Goal: Complete application form

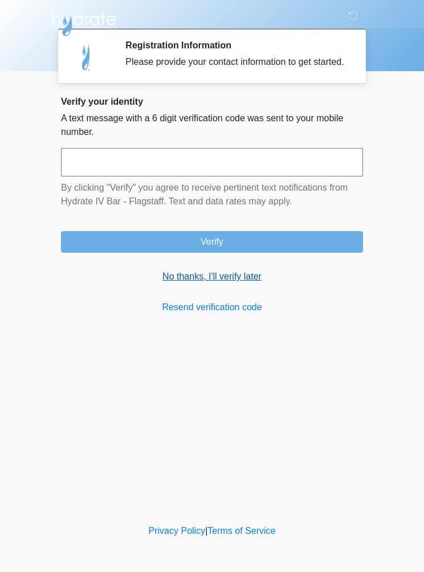
click at [230, 283] on link "No thanks, I'll verify later" at bounding box center [212, 277] width 302 height 14
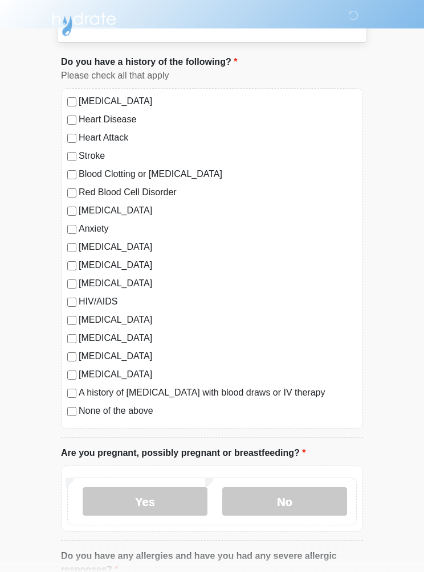
scroll to position [53, 0]
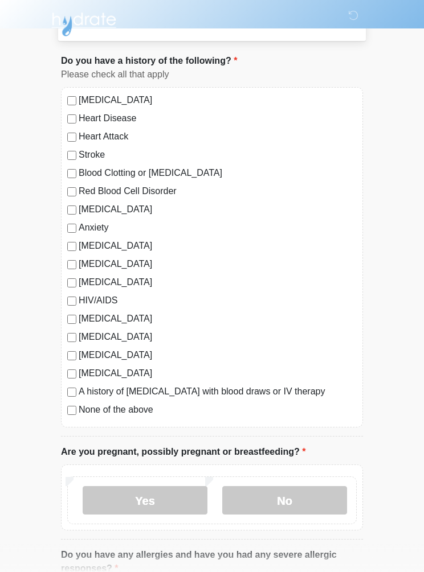
click at [76, 222] on div "Anxiety" at bounding box center [211, 228] width 289 height 14
click at [82, 224] on label "Anxiety" at bounding box center [218, 228] width 278 height 14
click at [81, 208] on label "[MEDICAL_DATA]" at bounding box center [218, 210] width 278 height 14
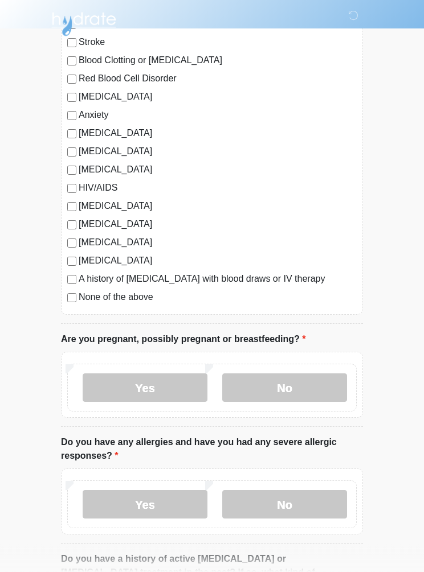
scroll to position [166, 0]
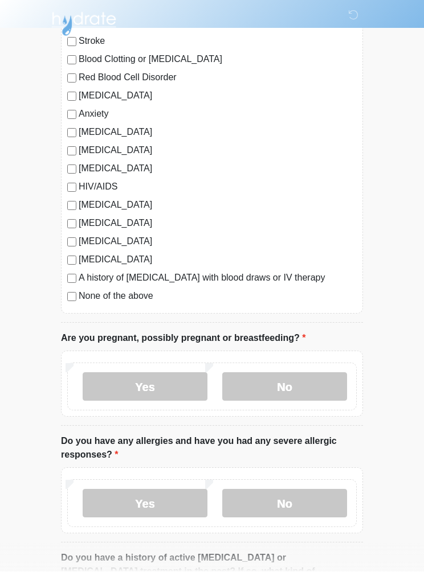
click at [74, 219] on div "[MEDICAL_DATA]" at bounding box center [211, 224] width 289 height 14
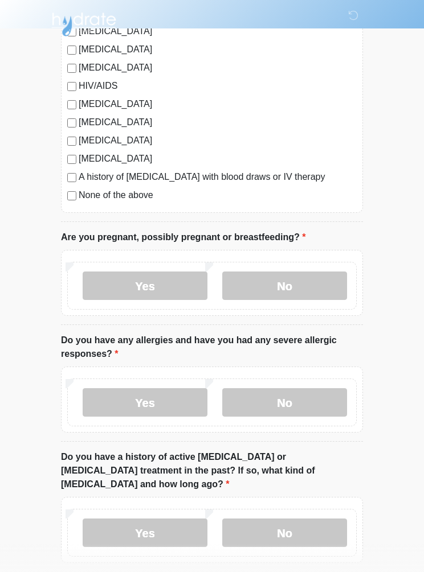
scroll to position [274, 0]
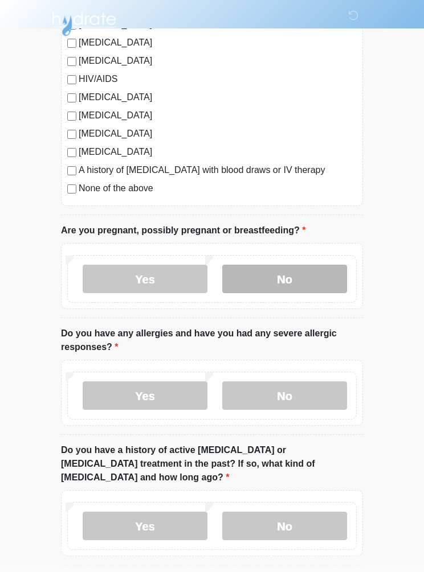
click at [310, 276] on label "No" at bounding box center [284, 279] width 125 height 28
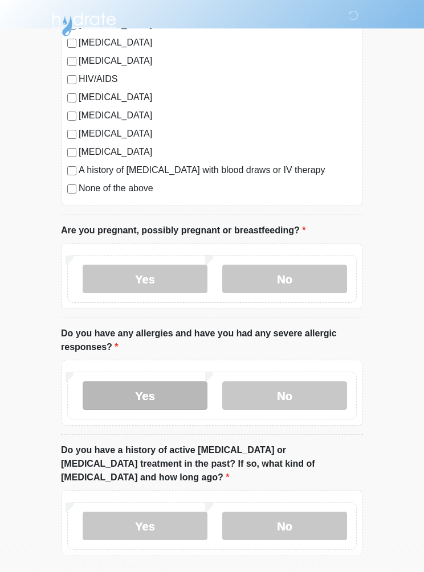
click at [180, 383] on label "Yes" at bounding box center [145, 395] width 125 height 28
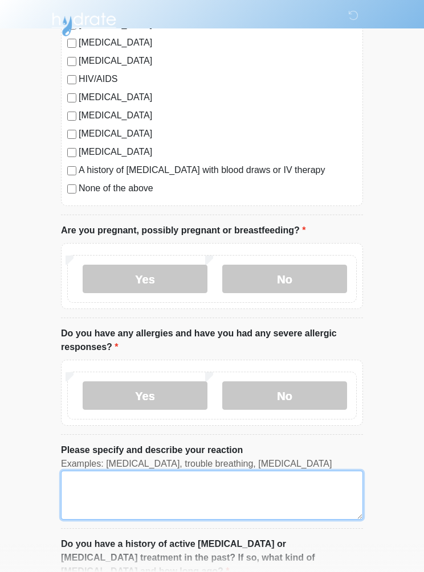
click at [95, 490] on textarea "Please specify and describe your reaction" at bounding box center [212, 495] width 302 height 49
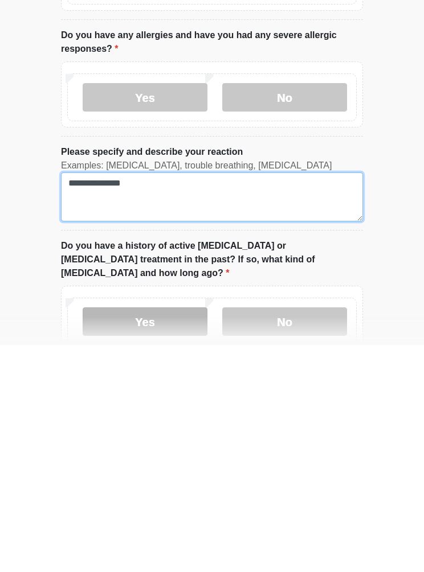
type textarea "**********"
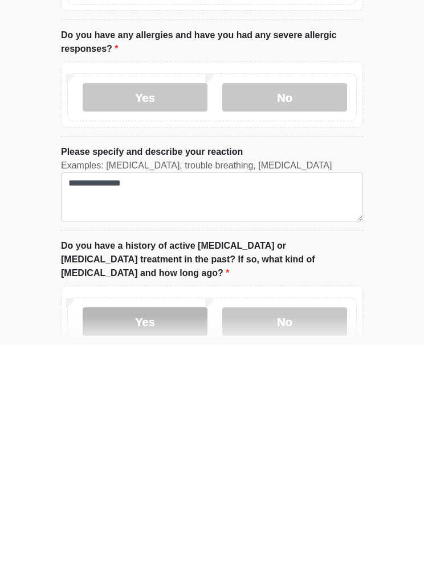
click at [182, 535] on label "Yes" at bounding box center [145, 549] width 125 height 28
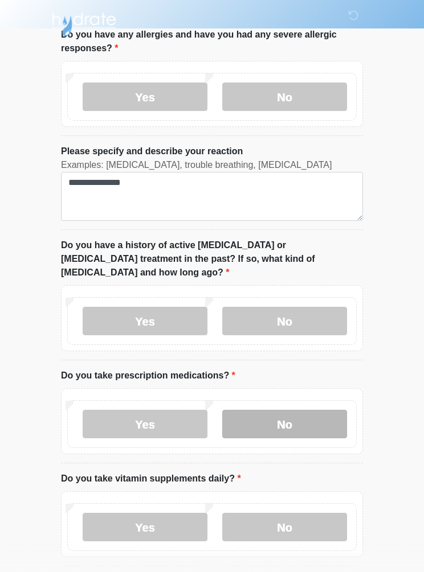
click at [321, 410] on label "No" at bounding box center [284, 424] width 125 height 28
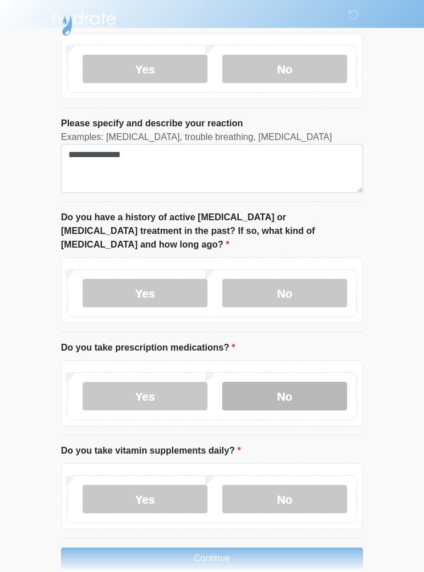
scroll to position [598, 0]
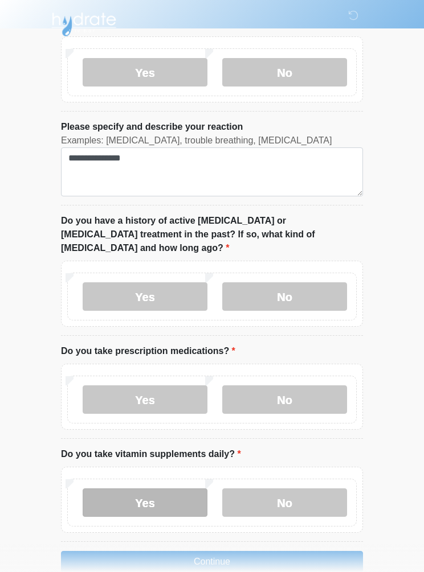
click at [175, 488] on label "Yes" at bounding box center [145, 502] width 125 height 28
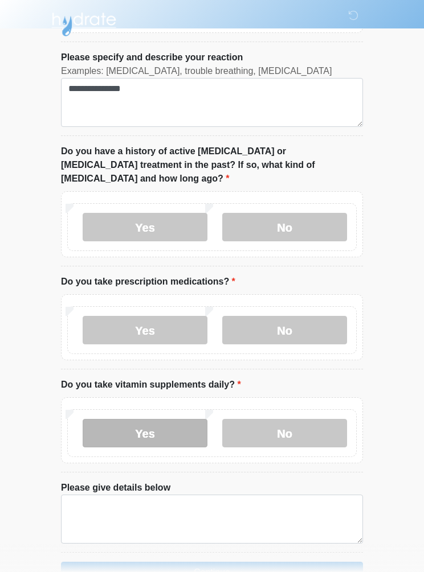
scroll to position [677, 0]
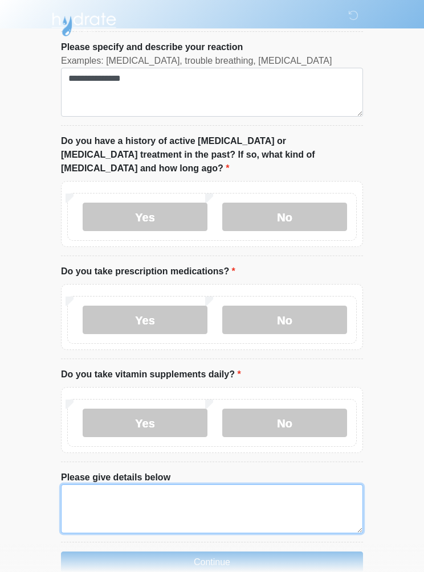
click at [92, 498] on textarea "Please give details below" at bounding box center [212, 508] width 302 height 49
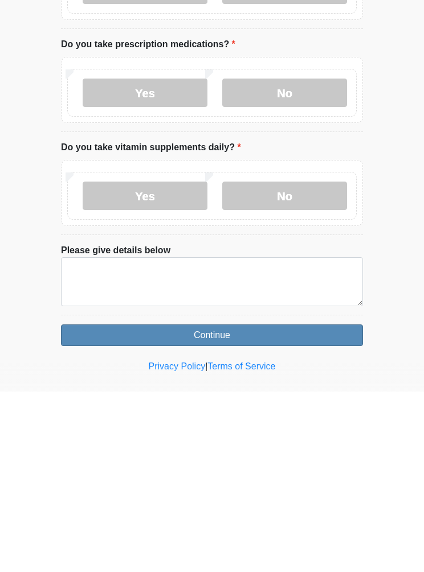
click at [223, 505] on button "Continue" at bounding box center [212, 516] width 302 height 22
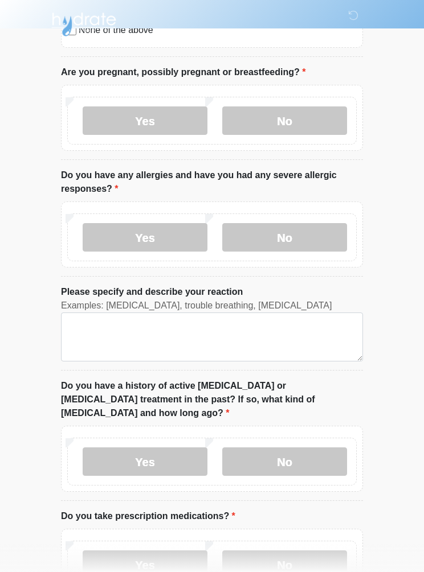
scroll to position [0, 0]
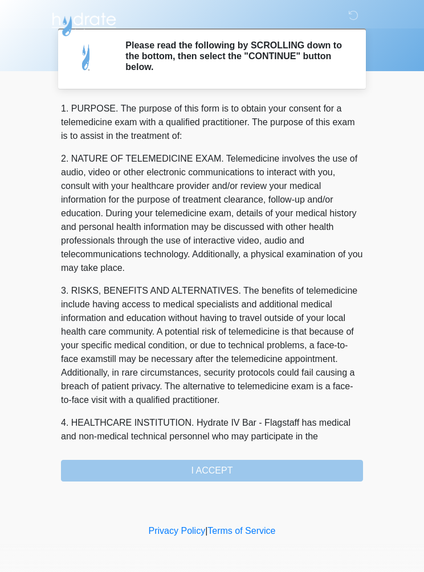
click at [249, 466] on div "1. PURPOSE. The purpose of this form is to obtain your consent for a telemedici…" at bounding box center [212, 292] width 302 height 380
click at [220, 465] on div "1. PURPOSE. The purpose of this form is to obtain your consent for a telemedici…" at bounding box center [212, 292] width 302 height 380
click at [216, 474] on div "1. PURPOSE. The purpose of this form is to obtain your consent for a telemedici…" at bounding box center [212, 292] width 302 height 380
click at [221, 472] on div "1. PURPOSE. The purpose of this form is to obtain your consent for a telemedici…" at bounding box center [212, 292] width 302 height 380
click at [218, 472] on div "1. PURPOSE. The purpose of this form is to obtain your consent for a telemedici…" at bounding box center [212, 292] width 302 height 380
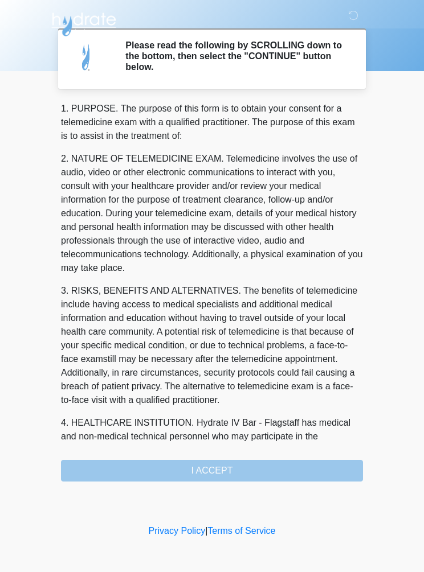
click at [220, 475] on div "1. PURPOSE. The purpose of this form is to obtain your consent for a telemedici…" at bounding box center [212, 292] width 302 height 380
click at [267, 465] on div "1. PURPOSE. The purpose of this form is to obtain your consent for a telemedici…" at bounding box center [212, 292] width 302 height 380
click at [232, 474] on div "1. PURPOSE. The purpose of this form is to obtain your consent for a telemedici…" at bounding box center [212, 292] width 302 height 380
click at [208, 465] on div "1. PURPOSE. The purpose of this form is to obtain your consent for a telemedici…" at bounding box center [212, 292] width 302 height 380
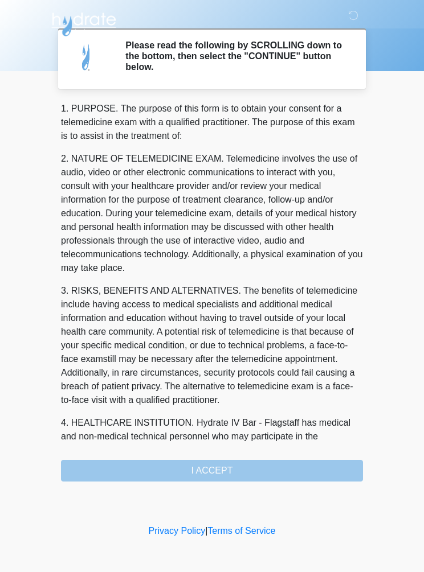
click at [208, 464] on div "1. PURPOSE. The purpose of this form is to obtain your consent for a telemedici…" at bounding box center [212, 292] width 302 height 380
click at [213, 472] on div "1. PURPOSE. The purpose of this form is to obtain your consent for a telemedici…" at bounding box center [212, 292] width 302 height 380
click at [251, 475] on div "1. PURPOSE. The purpose of this form is to obtain your consent for a telemedici…" at bounding box center [212, 292] width 302 height 380
click at [250, 475] on div "1. PURPOSE. The purpose of this form is to obtain your consent for a telemedici…" at bounding box center [212, 292] width 302 height 380
click at [250, 467] on div "1. PURPOSE. The purpose of this form is to obtain your consent for a telemedici…" at bounding box center [212, 292] width 302 height 380
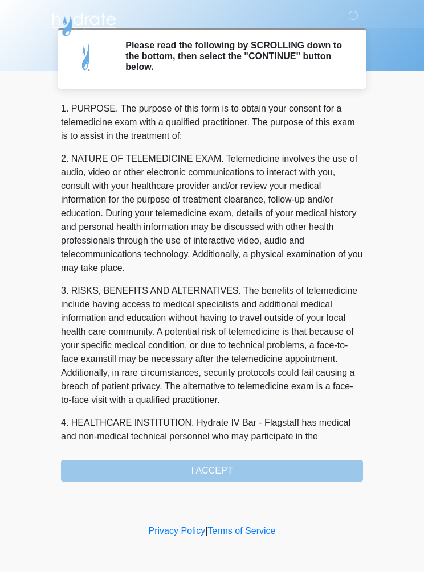
click at [249, 466] on div "1. PURPOSE. The purpose of this form is to obtain your consent for a telemedici…" at bounding box center [212, 292] width 302 height 380
click at [275, 480] on div "1. PURPOSE. The purpose of this form is to obtain your consent for a telemedici…" at bounding box center [212, 292] width 302 height 380
click at [274, 480] on div "1. PURPOSE. The purpose of this form is to obtain your consent for a telemedici…" at bounding box center [212, 292] width 302 height 380
click at [270, 477] on div "1. PURPOSE. The purpose of this form is to obtain your consent for a telemedici…" at bounding box center [212, 292] width 302 height 380
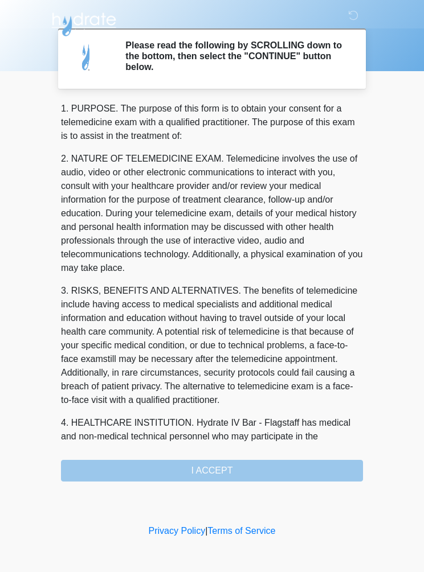
click at [270, 481] on div "‎ ‎ ‎ ‎ Please read the following by SCROLLING down to the bottom, then select …" at bounding box center [212, 260] width 342 height 499
click at [287, 458] on div "1. PURPOSE. The purpose of this form is to obtain your consent for a telemedici…" at bounding box center [212, 292] width 302 height 380
click at [277, 478] on div "1. PURPOSE. The purpose of this form is to obtain your consent for a telemedici…" at bounding box center [212, 292] width 302 height 380
click at [273, 475] on div "1. PURPOSE. The purpose of this form is to obtain your consent for a telemedici…" at bounding box center [212, 292] width 302 height 380
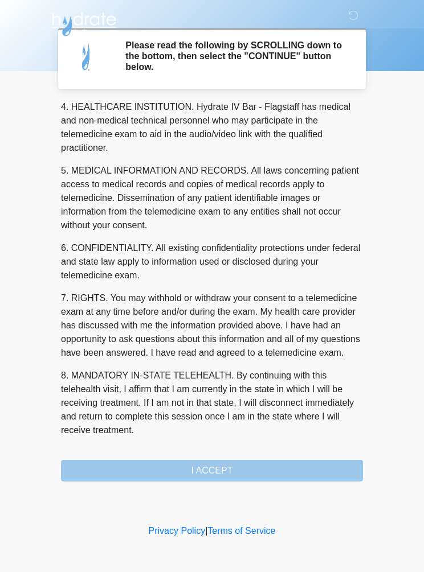
click at [238, 468] on button "I ACCEPT" at bounding box center [212, 471] width 302 height 22
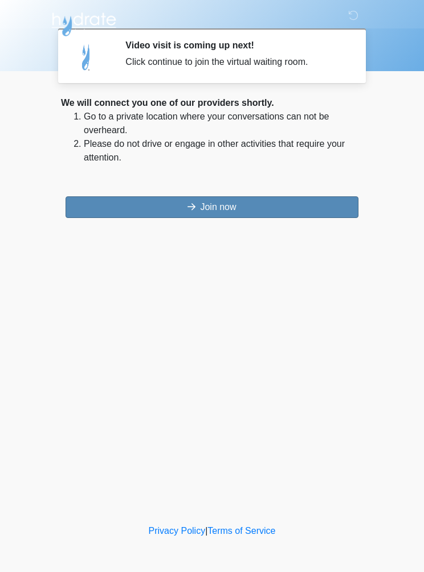
click at [264, 213] on button "Join now" at bounding box center [211, 207] width 293 height 22
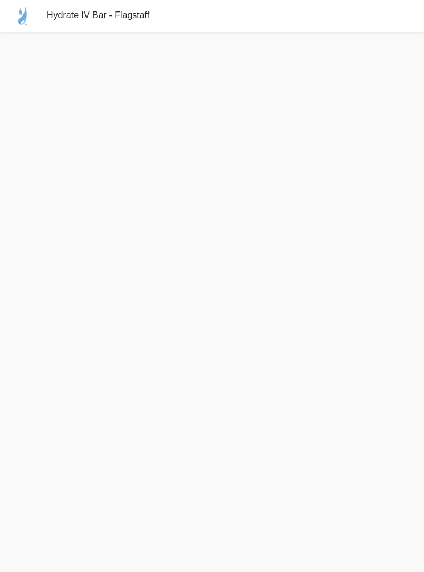
scroll to position [50, 0]
